Goal: Use online tool/utility: Utilize a website feature to perform a specific function

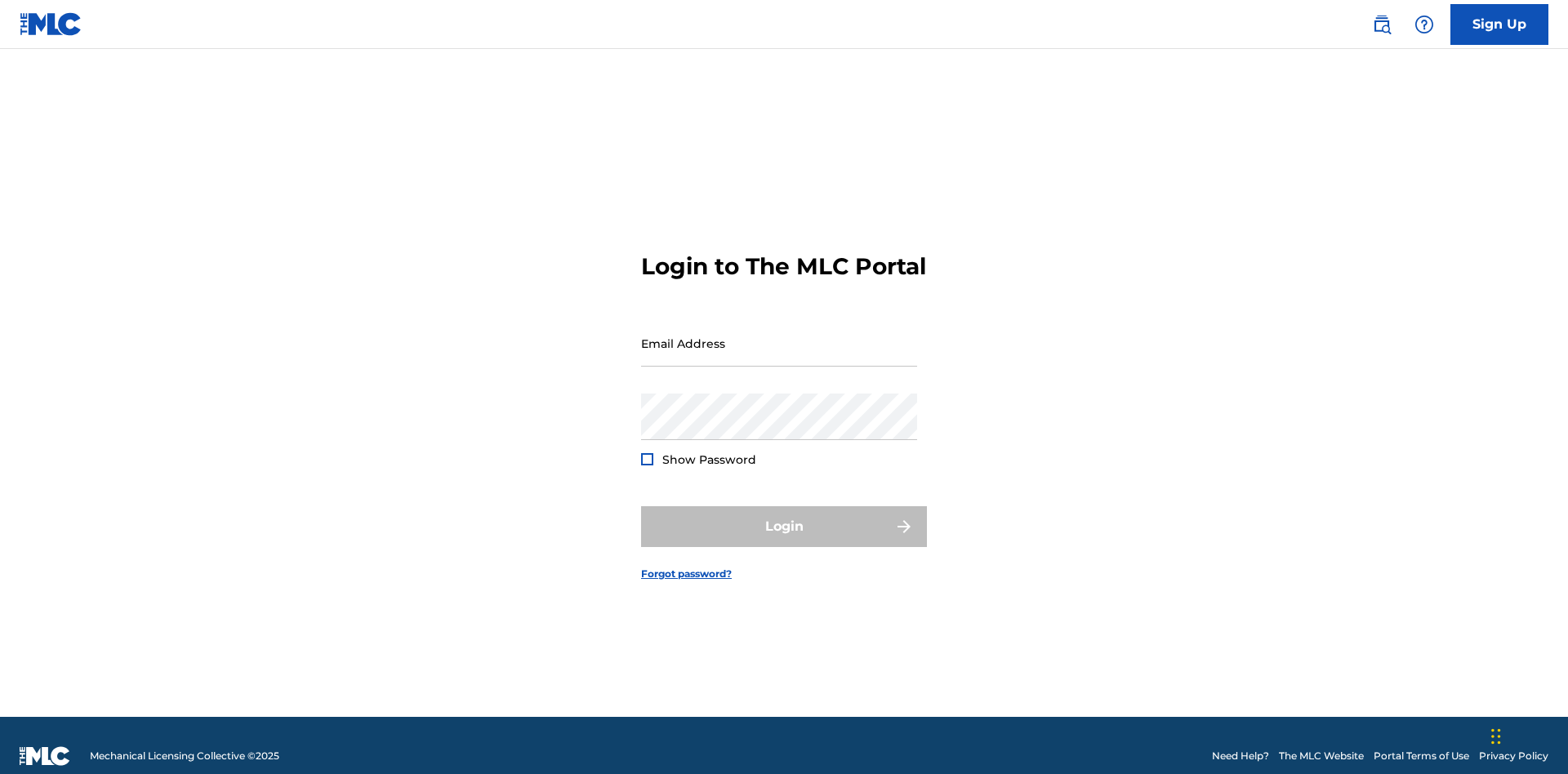
scroll to position [21, 0]
click at [779, 335] on input "Email Address" at bounding box center [779, 343] width 276 height 47
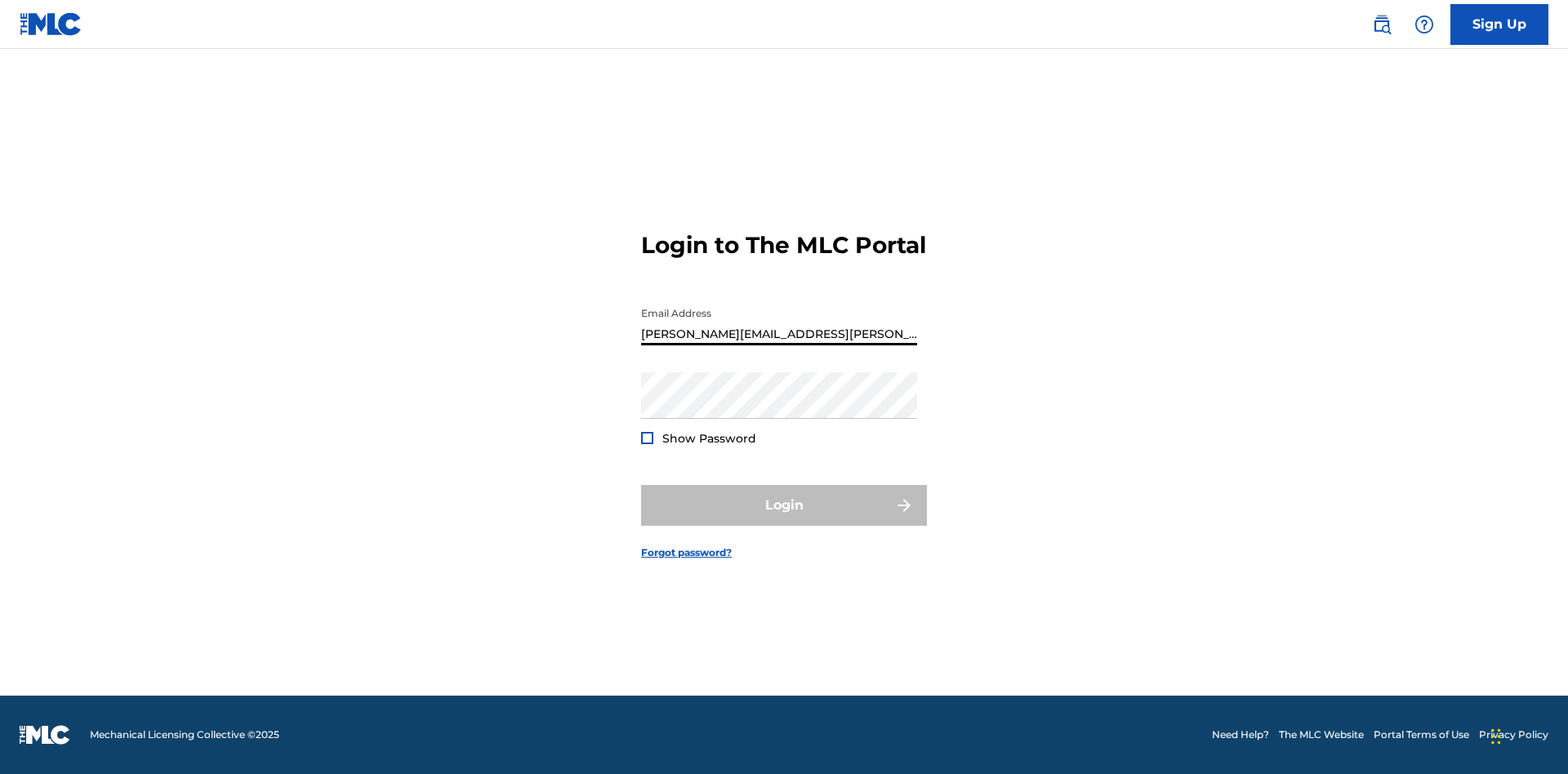
type input "[PERSON_NAME][EMAIL_ADDRESS][PERSON_NAME][DOMAIN_NAME]"
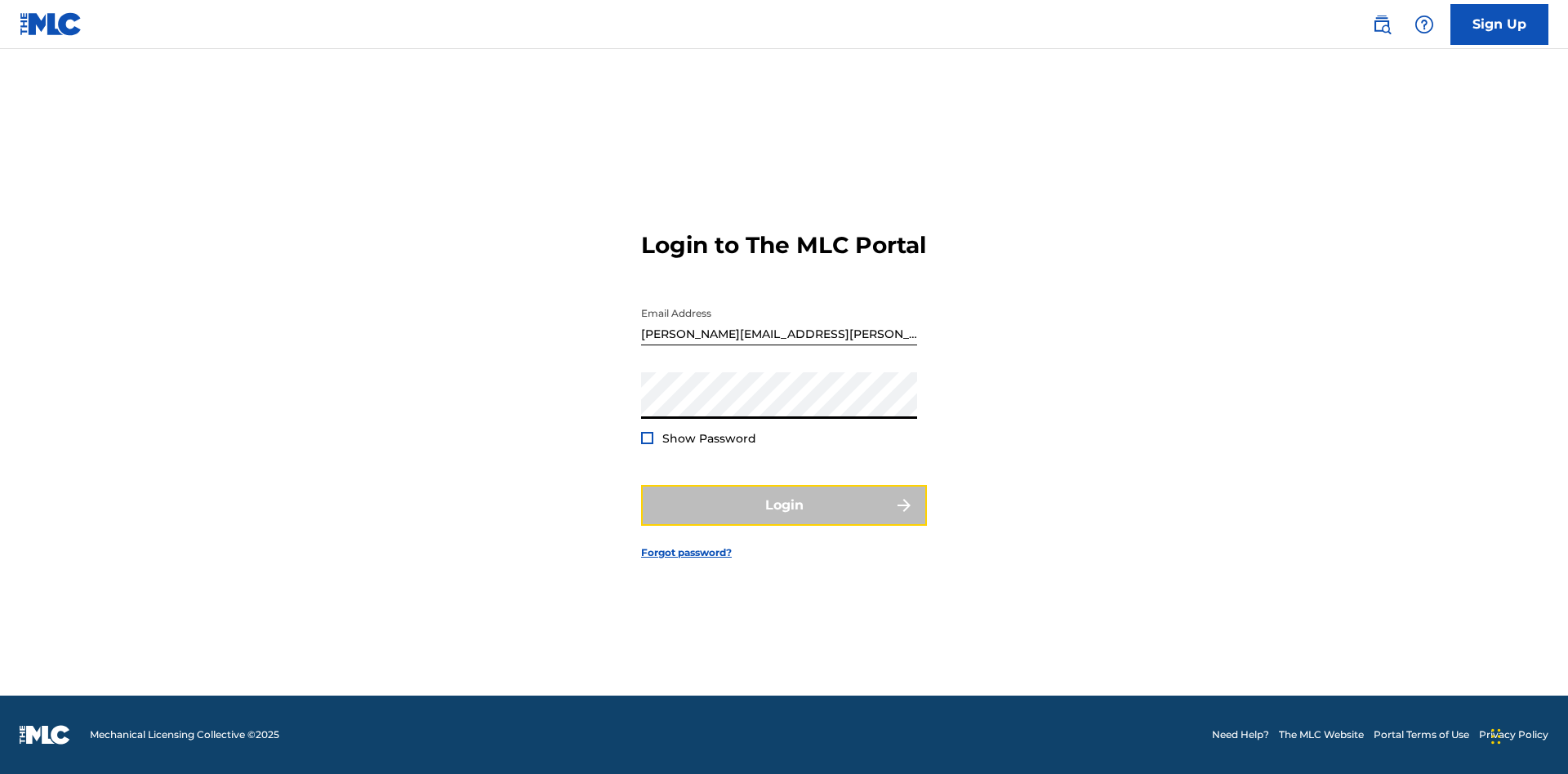
click at [784, 520] on button "Login" at bounding box center [784, 506] width 285 height 41
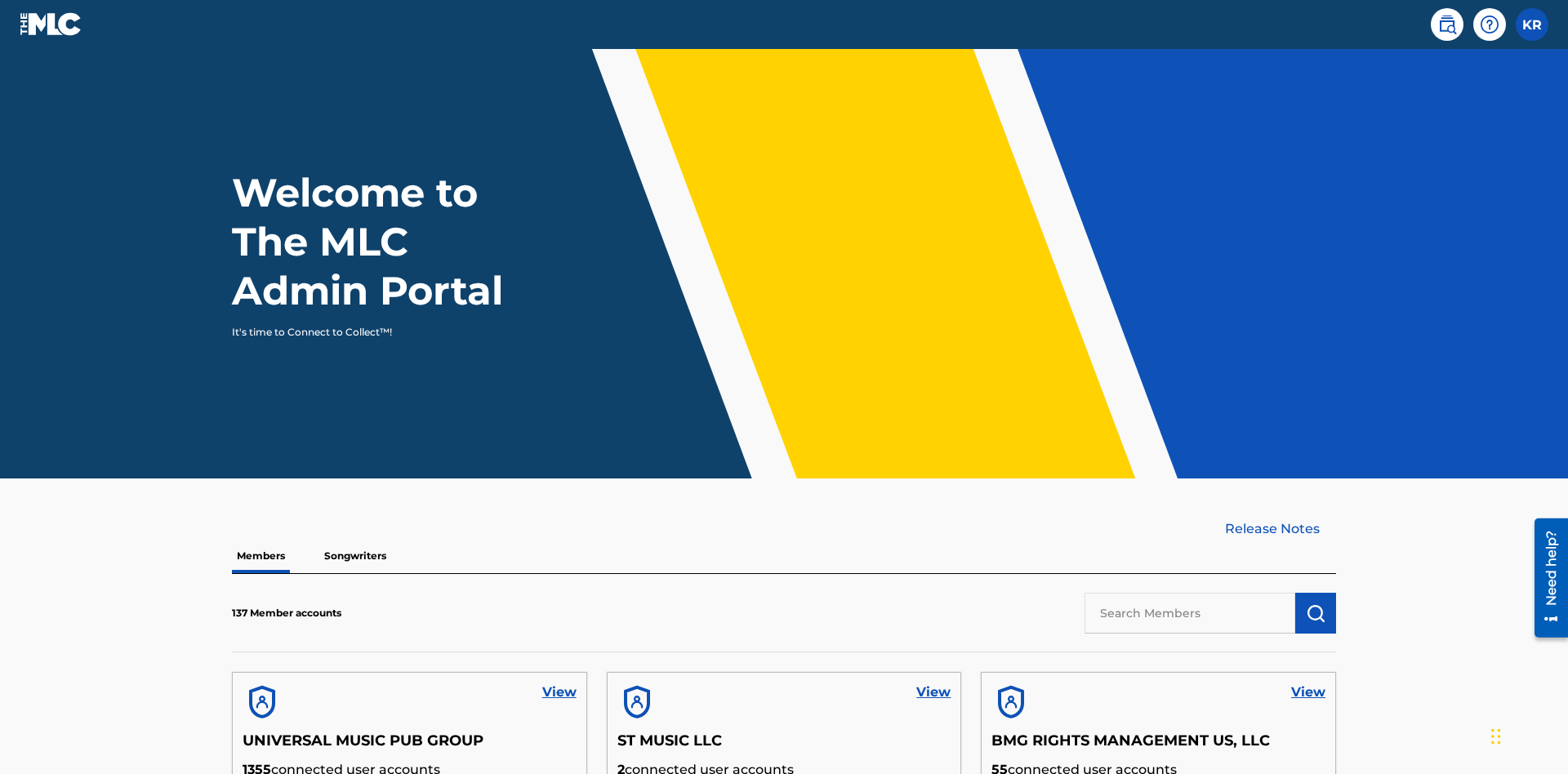
click at [1189, 593] on input "text" at bounding box center [1190, 614] width 211 height 41
click at [1315, 604] on img "submit" at bounding box center [1315, 614] width 20 height 20
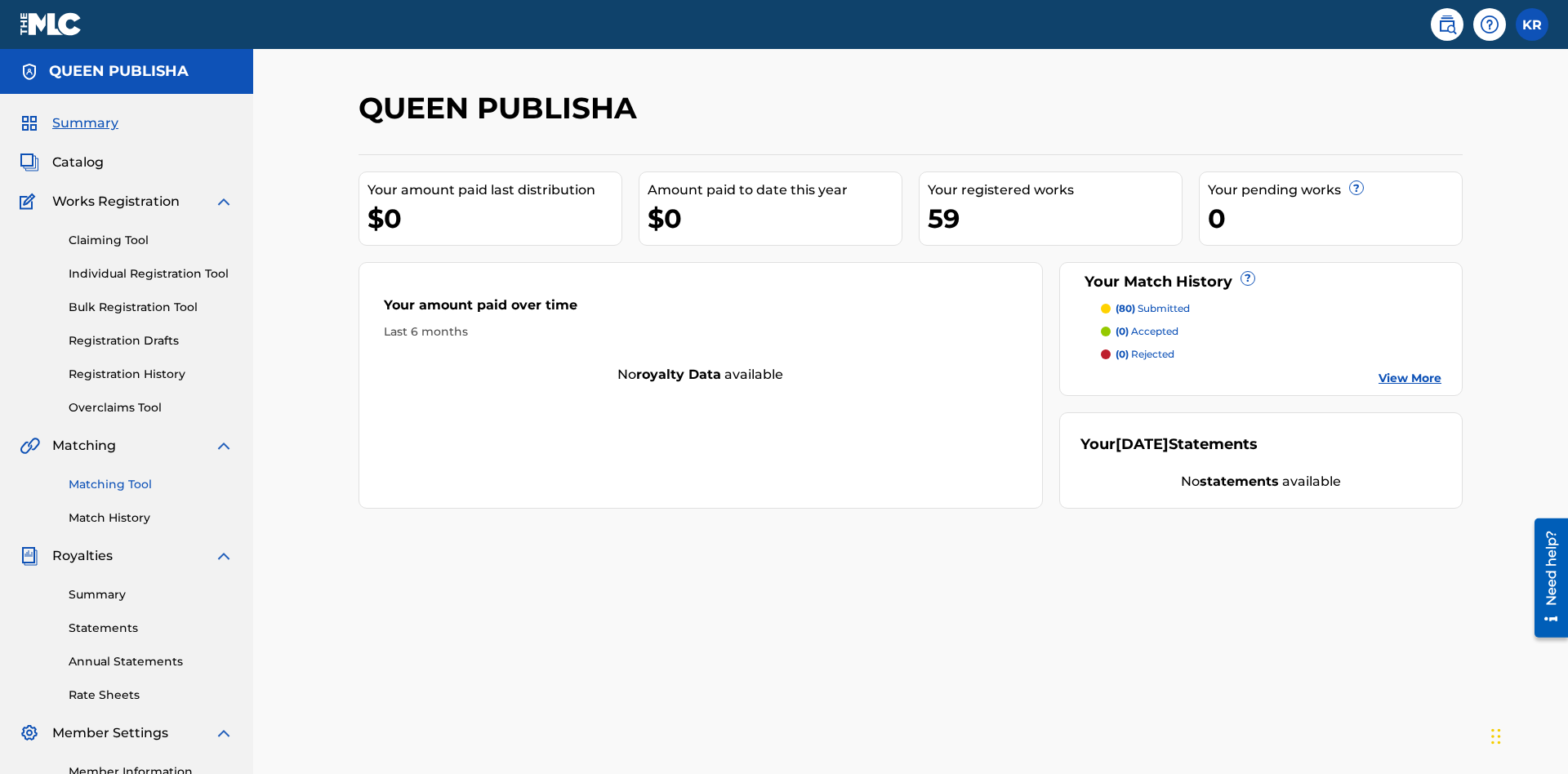
click at [151, 476] on link "Matching Tool" at bounding box center [151, 484] width 165 height 17
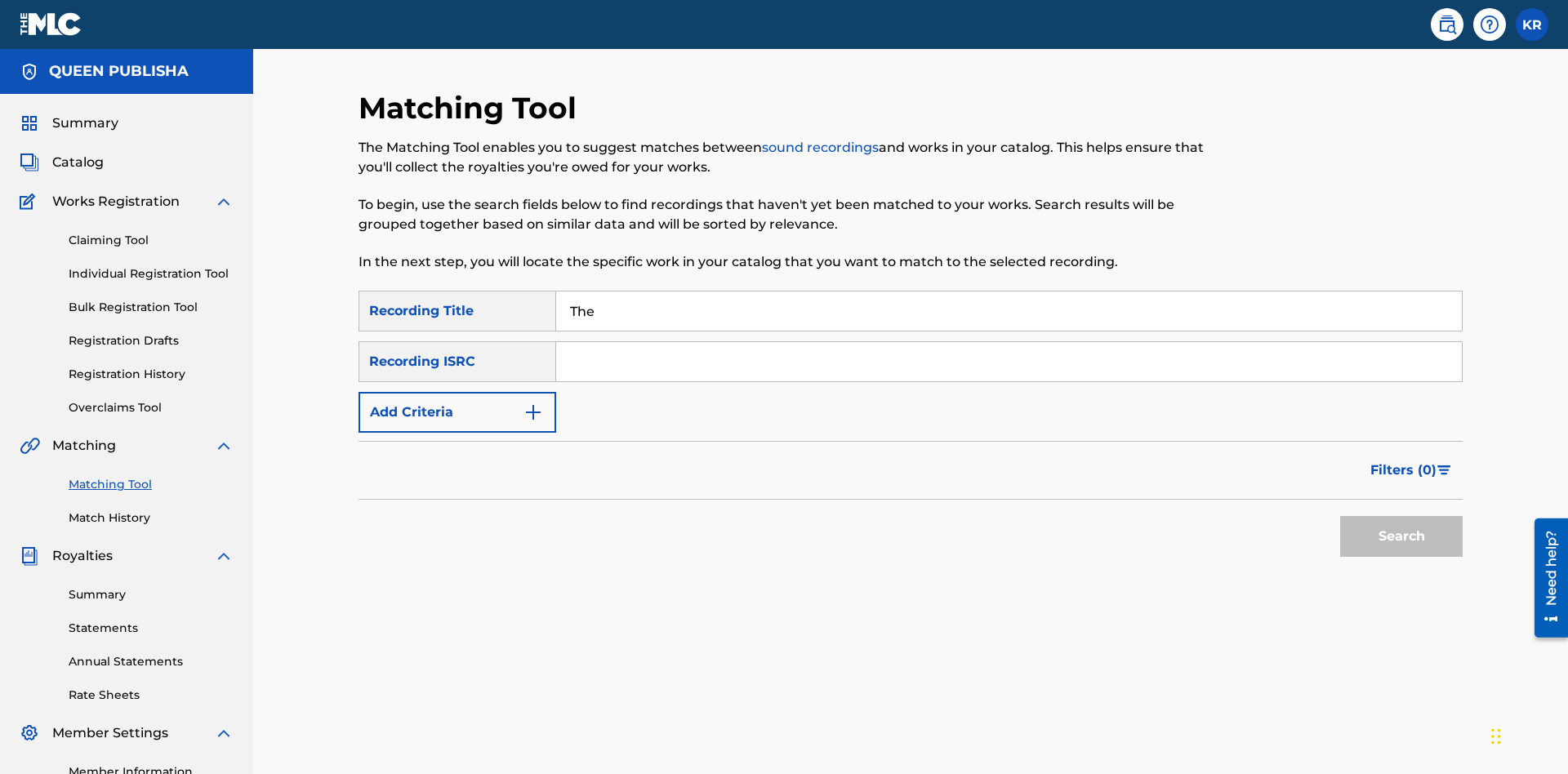
type input "The"
click at [1401, 516] on button "Search" at bounding box center [1401, 537] width 123 height 41
click at [1009, 291] on input "The" at bounding box center [1009, 311] width 905 height 39
click at [1009, 342] on input "Search Form" at bounding box center [1009, 362] width 905 height 39
type input "QZPLR2486807"
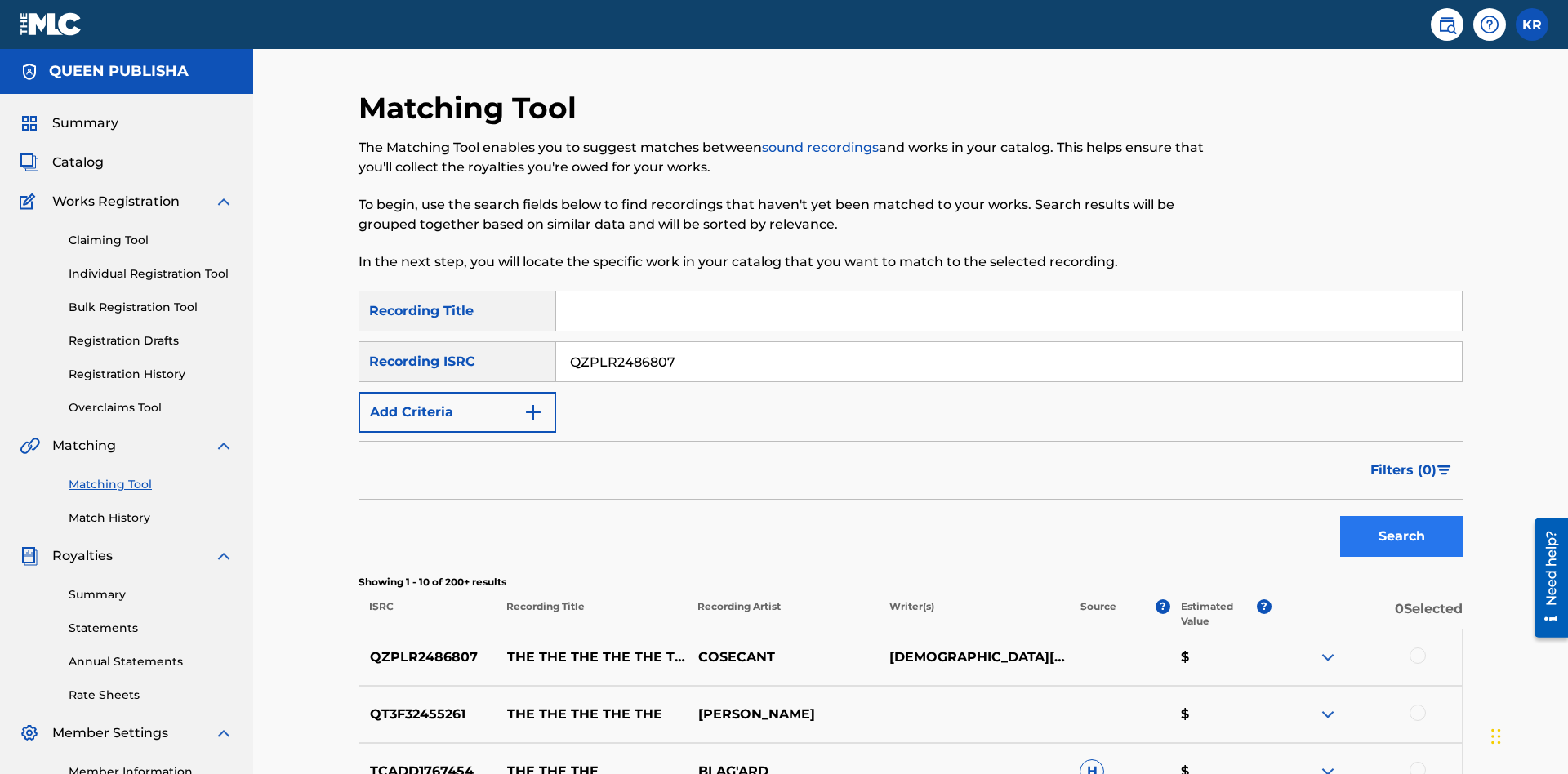
click at [1401, 516] on button "Search" at bounding box center [1401, 537] width 123 height 41
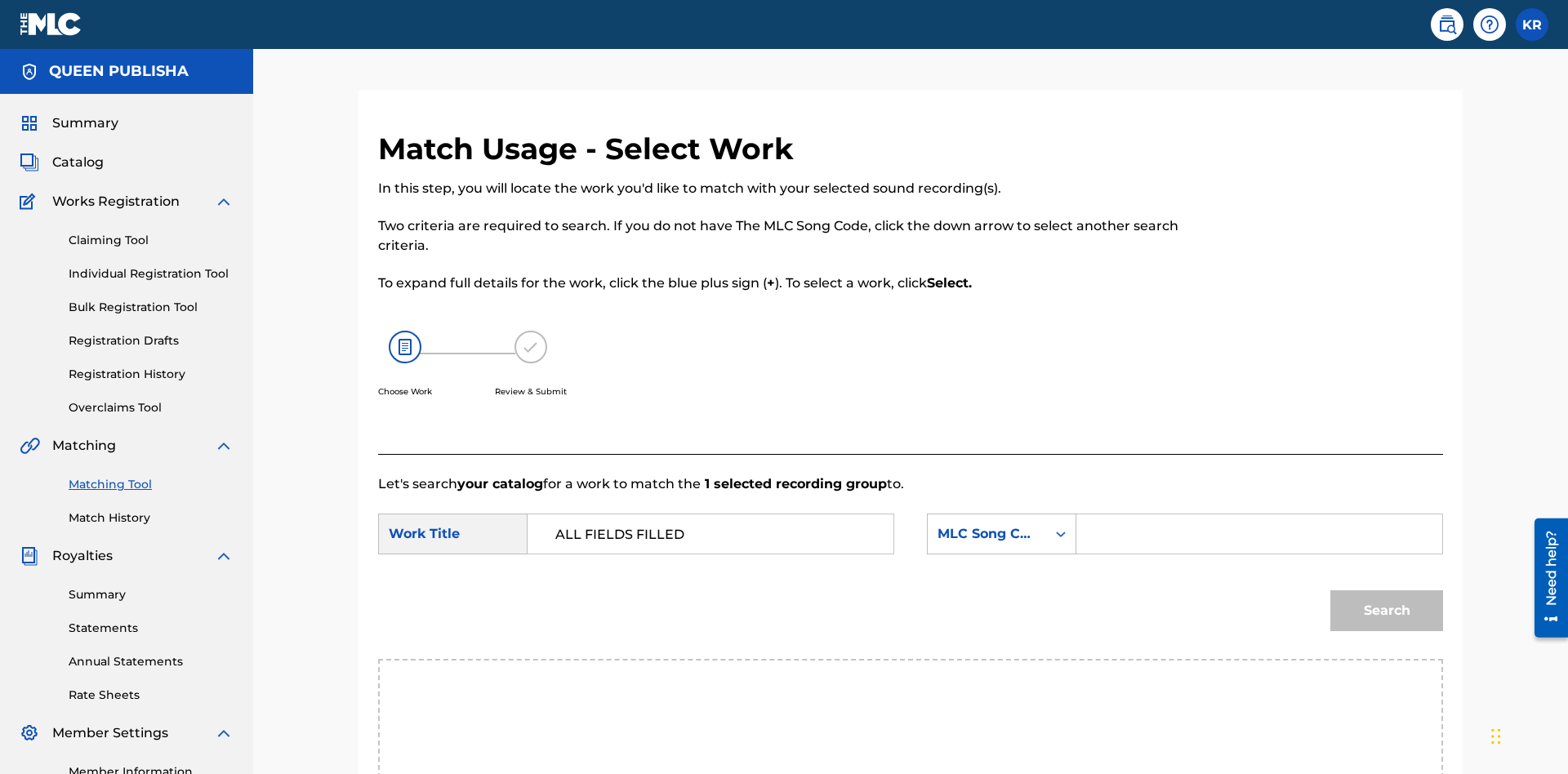
type input "ALL FIELDS FILLED"
click at [1258, 515] on input "Search Form" at bounding box center [1259, 534] width 338 height 39
type input "FE4B37"
click at [1386, 591] on button "Search" at bounding box center [1386, 611] width 113 height 41
